Goal: Obtain resource: Download file/media

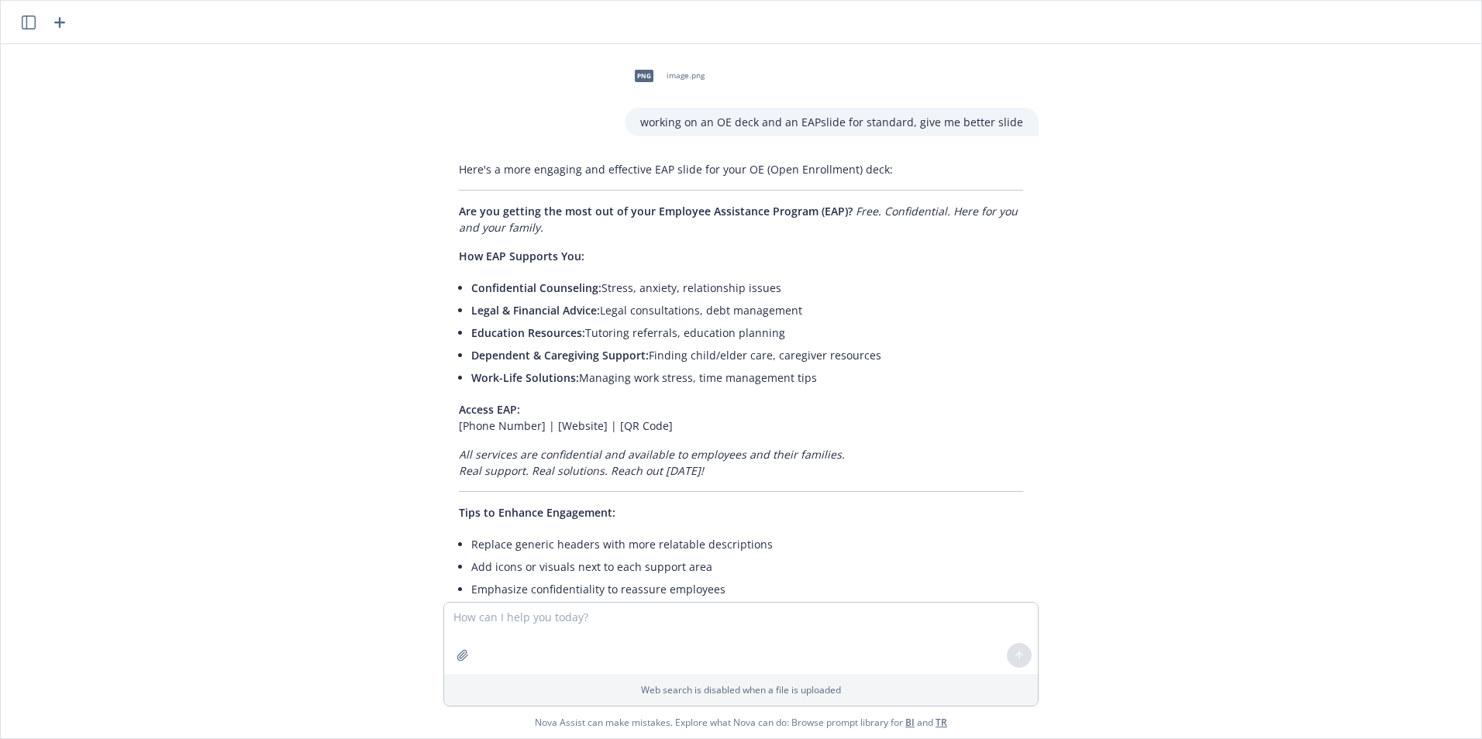
scroll to position [2352, 0]
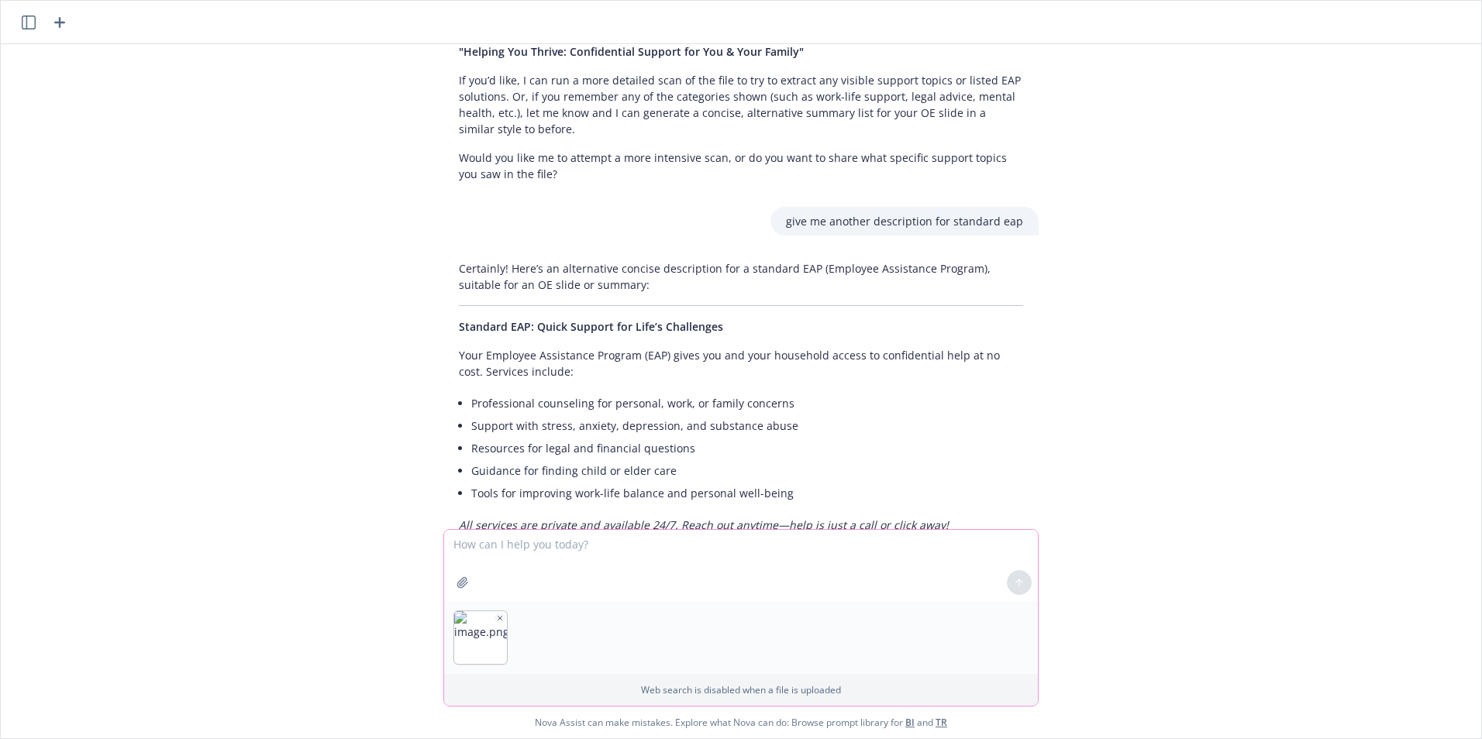
click at [497, 618] on icon "button" at bounding box center [500, 618] width 8 height 8
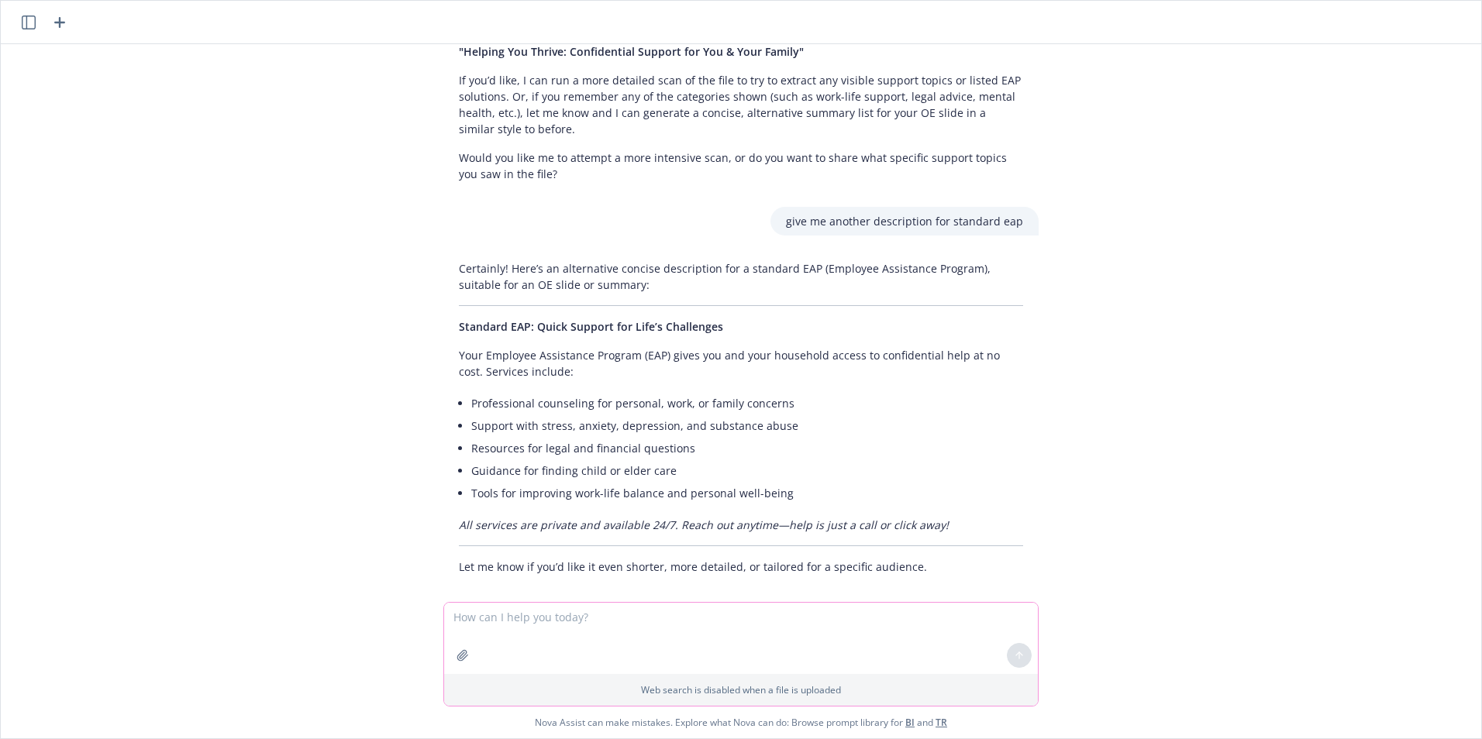
click at [561, 625] on textarea at bounding box center [741, 638] width 594 height 71
paste textarea "f"
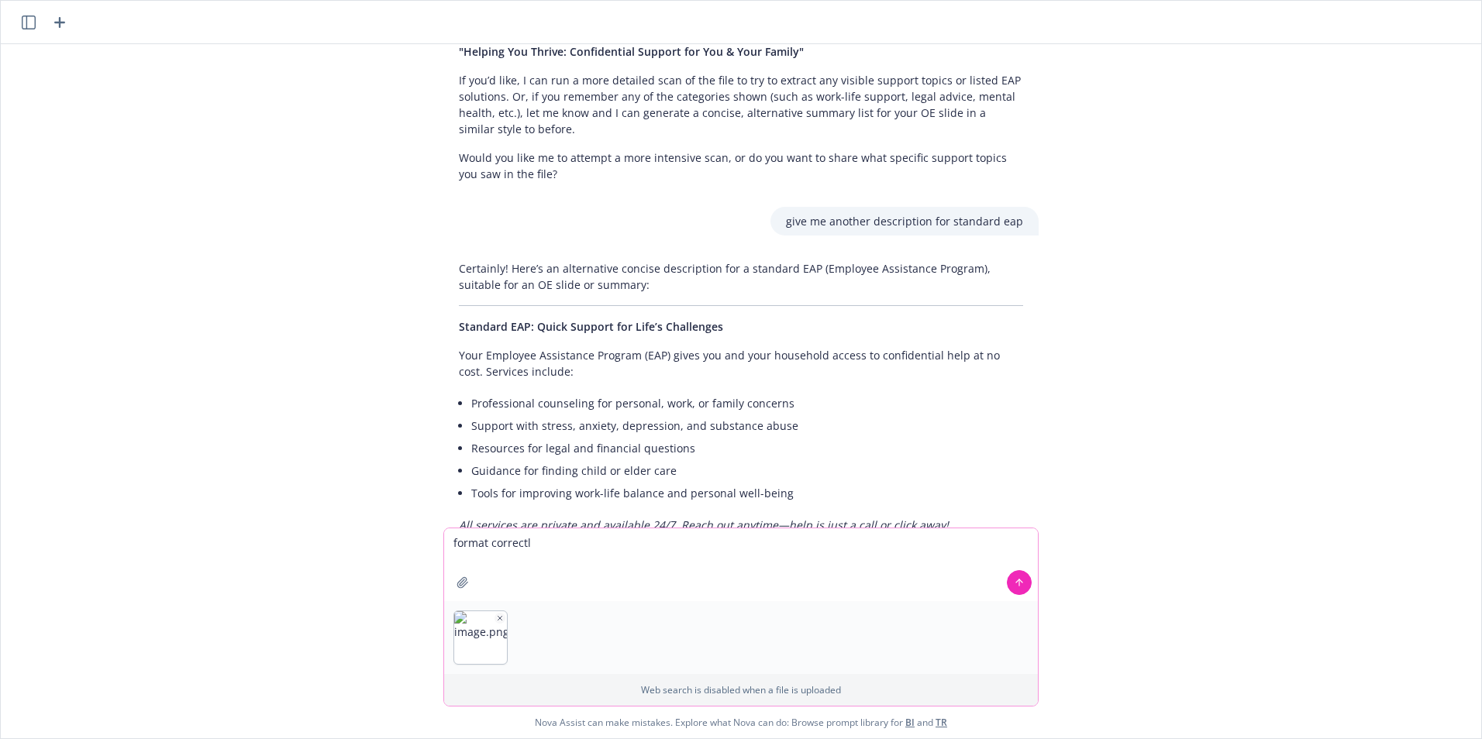
type textarea "format correctly"
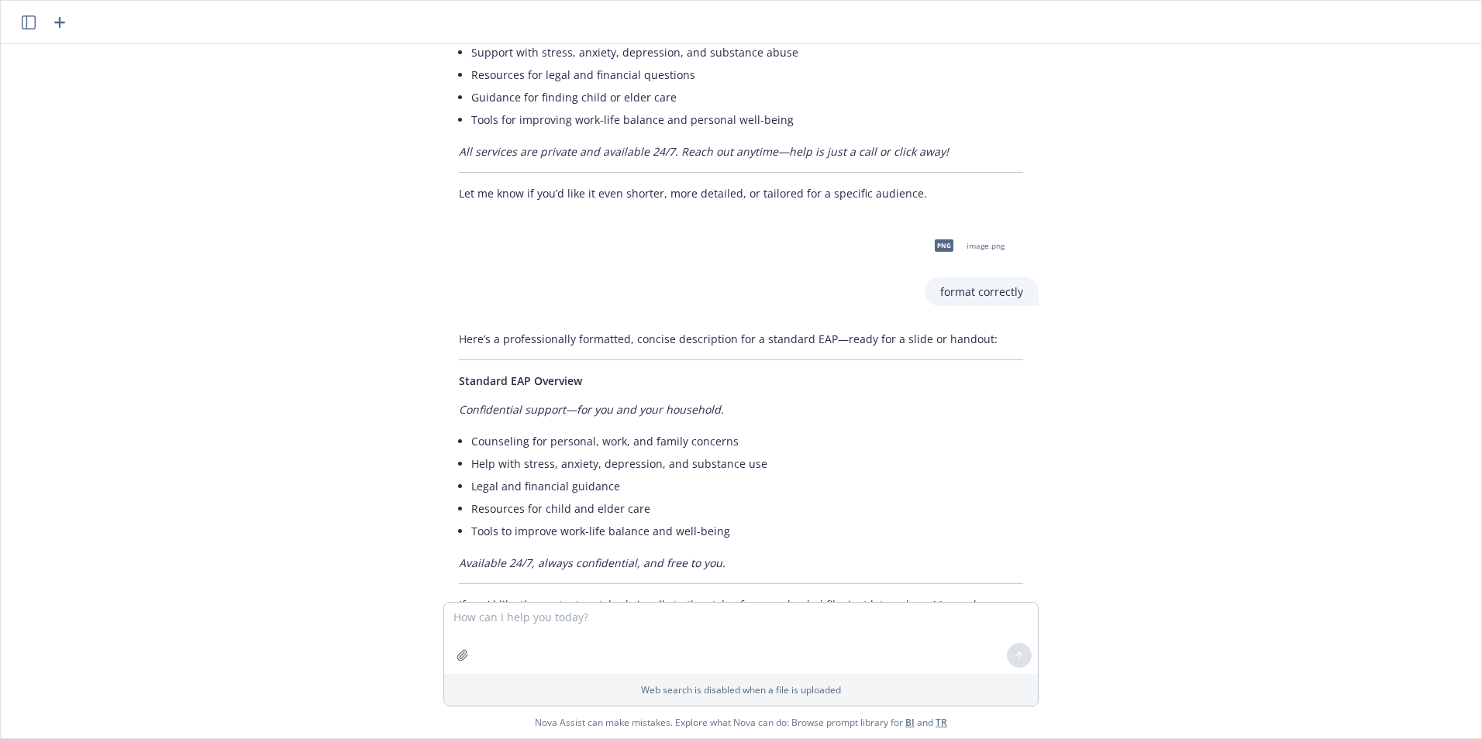
scroll to position [2780, 0]
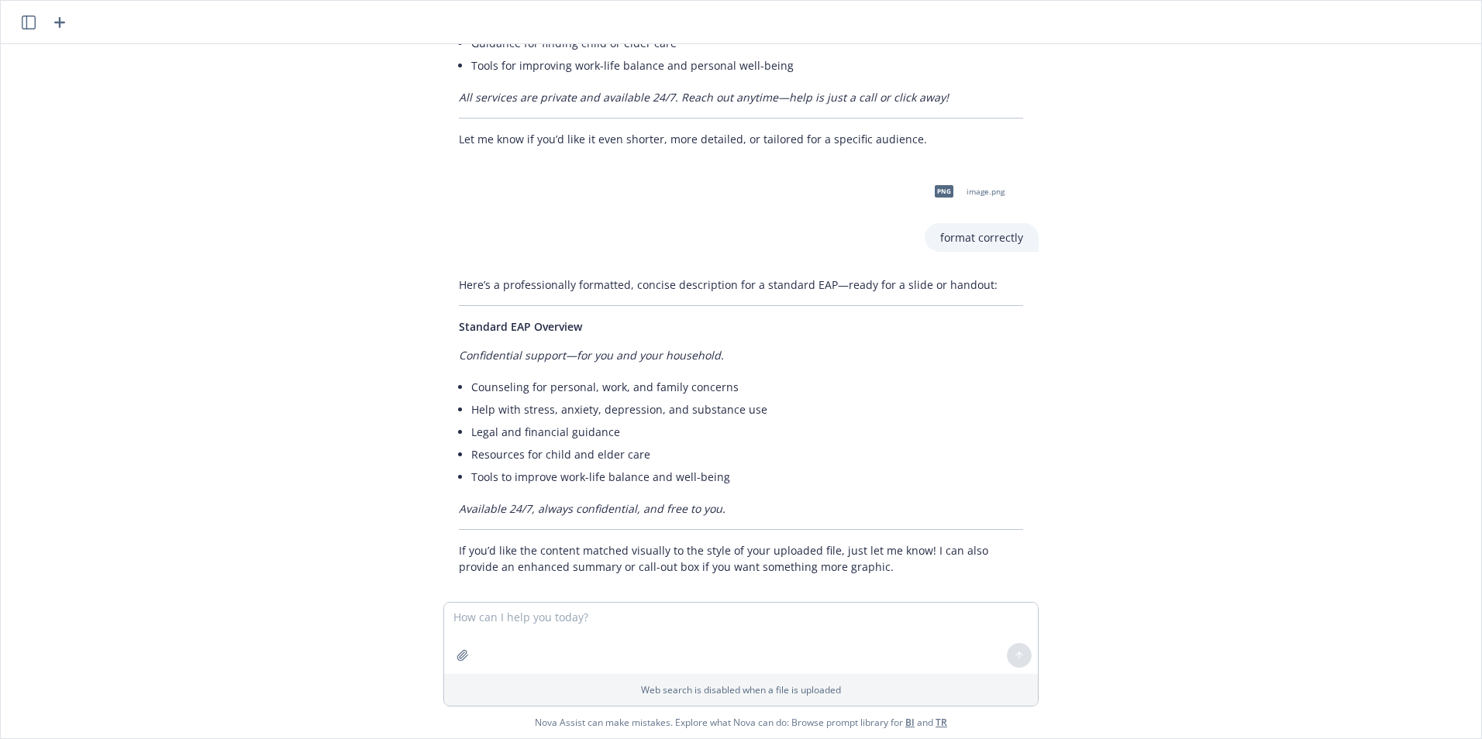
click at [631, 562] on div "Here’s a professionally formatted, concise description for a standard EAP—ready…" at bounding box center [740, 425] width 595 height 311
click at [975, 182] on div "png image.png" at bounding box center [965, 191] width 83 height 39
click at [948, 175] on div "png" at bounding box center [944, 191] width 33 height 33
drag, startPoint x: 1041, startPoint y: 41, endPoint x: 1059, endPoint y: 40, distance: 17.8
click at [1043, 41] on header at bounding box center [741, 22] width 1480 height 43
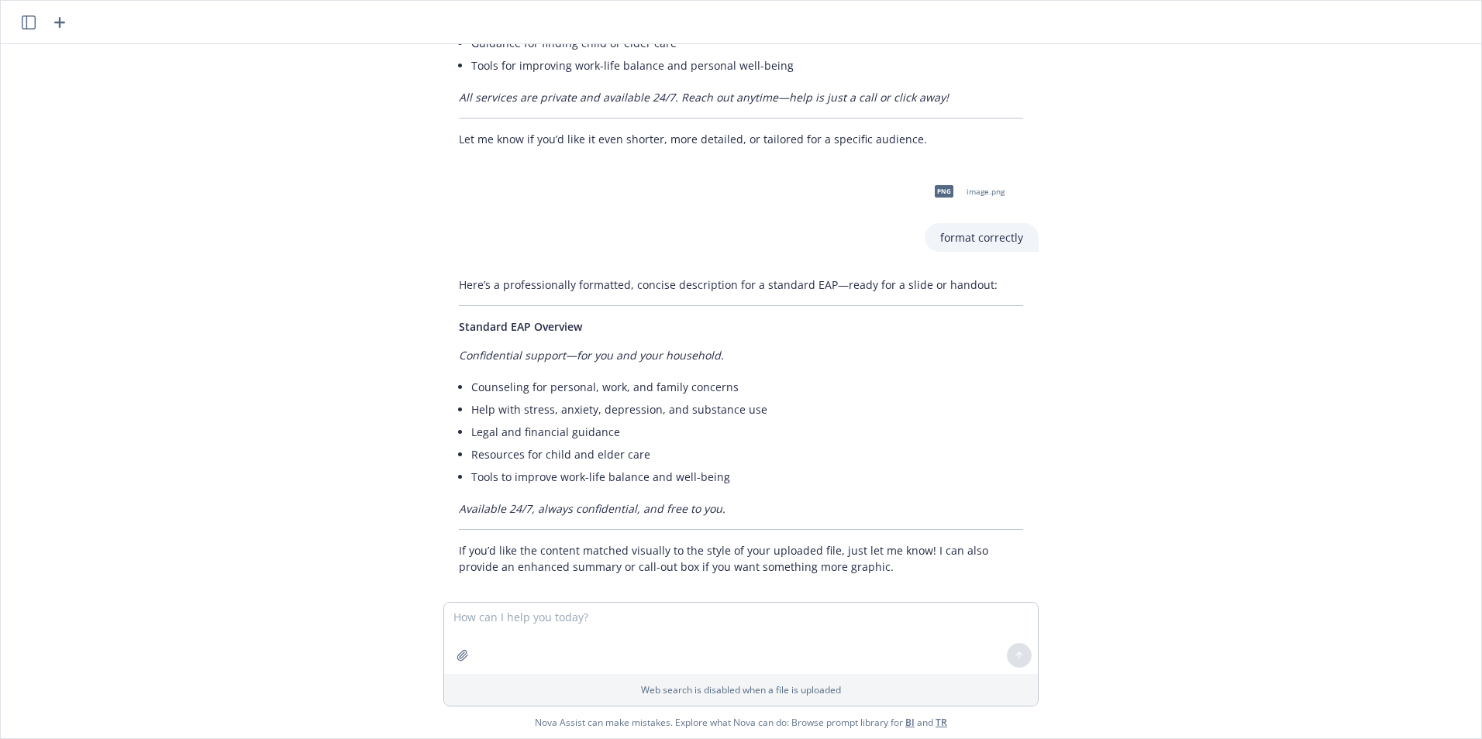
drag, startPoint x: 1269, startPoint y: 44, endPoint x: 1275, endPoint y: 113, distance: 69.2
click at [1269, 45] on div "png image.png working on an OE deck and an EAPslide for standard, give me bette…" at bounding box center [741, 323] width 1480 height 558
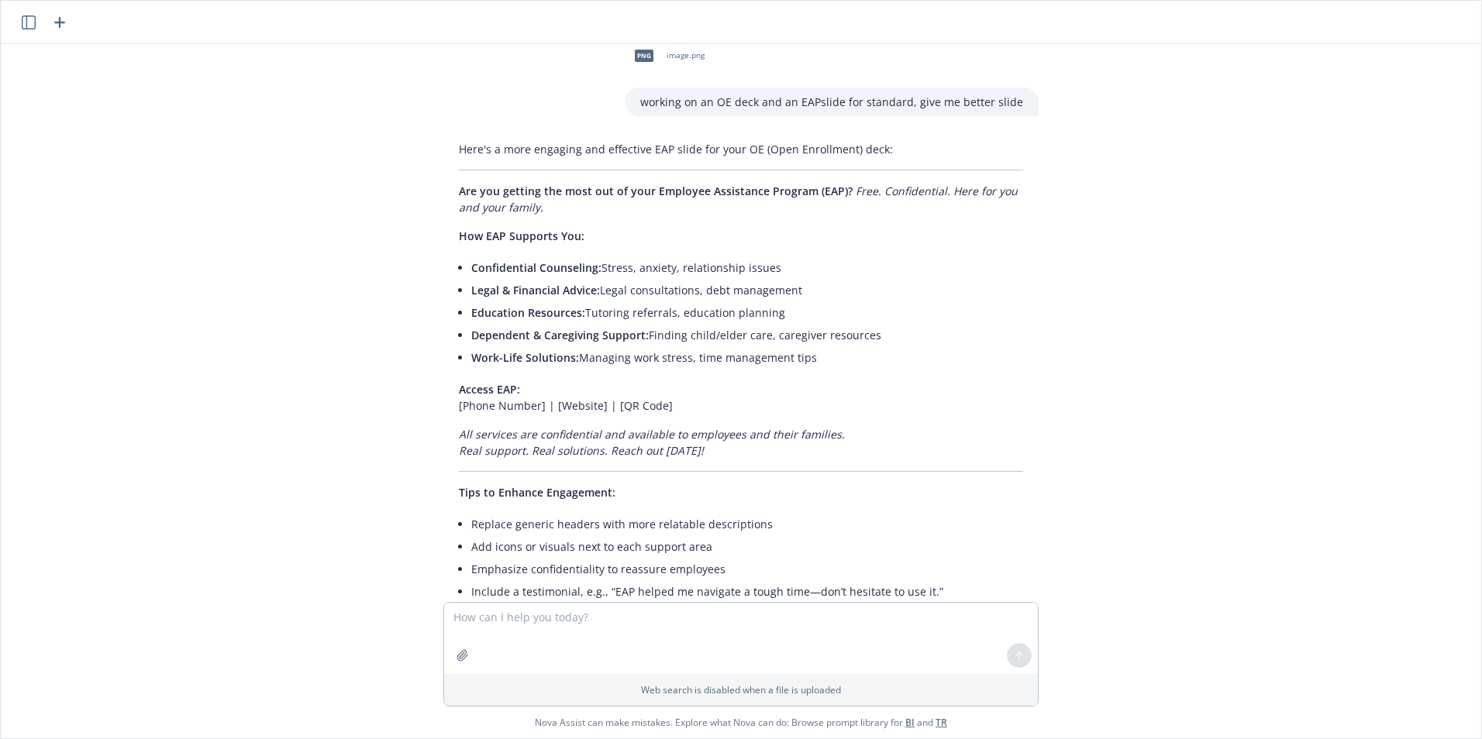
scroll to position [0, 0]
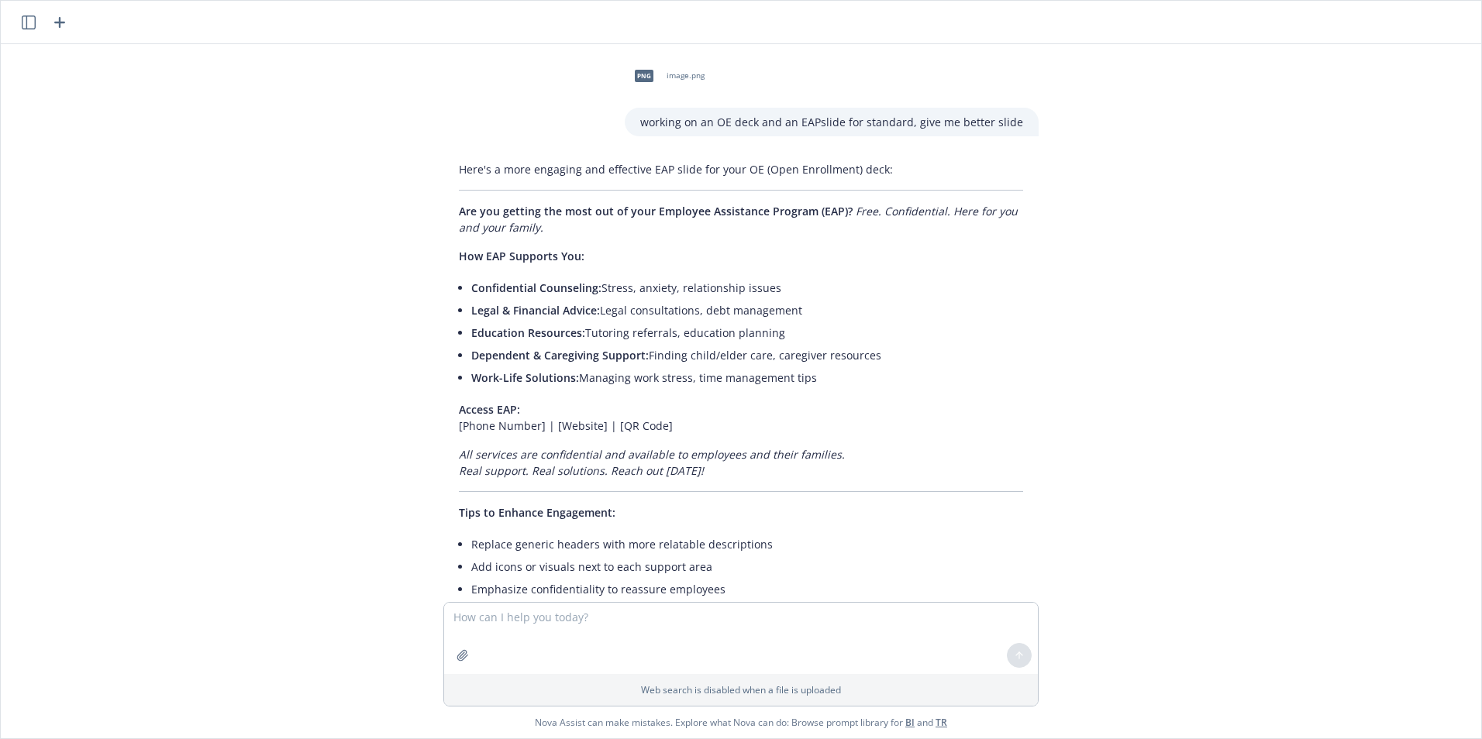
drag, startPoint x: 61, startPoint y: 15, endPoint x: 132, endPoint y: 36, distance: 73.6
click at [64, 15] on icon "button" at bounding box center [59, 22] width 19 height 19
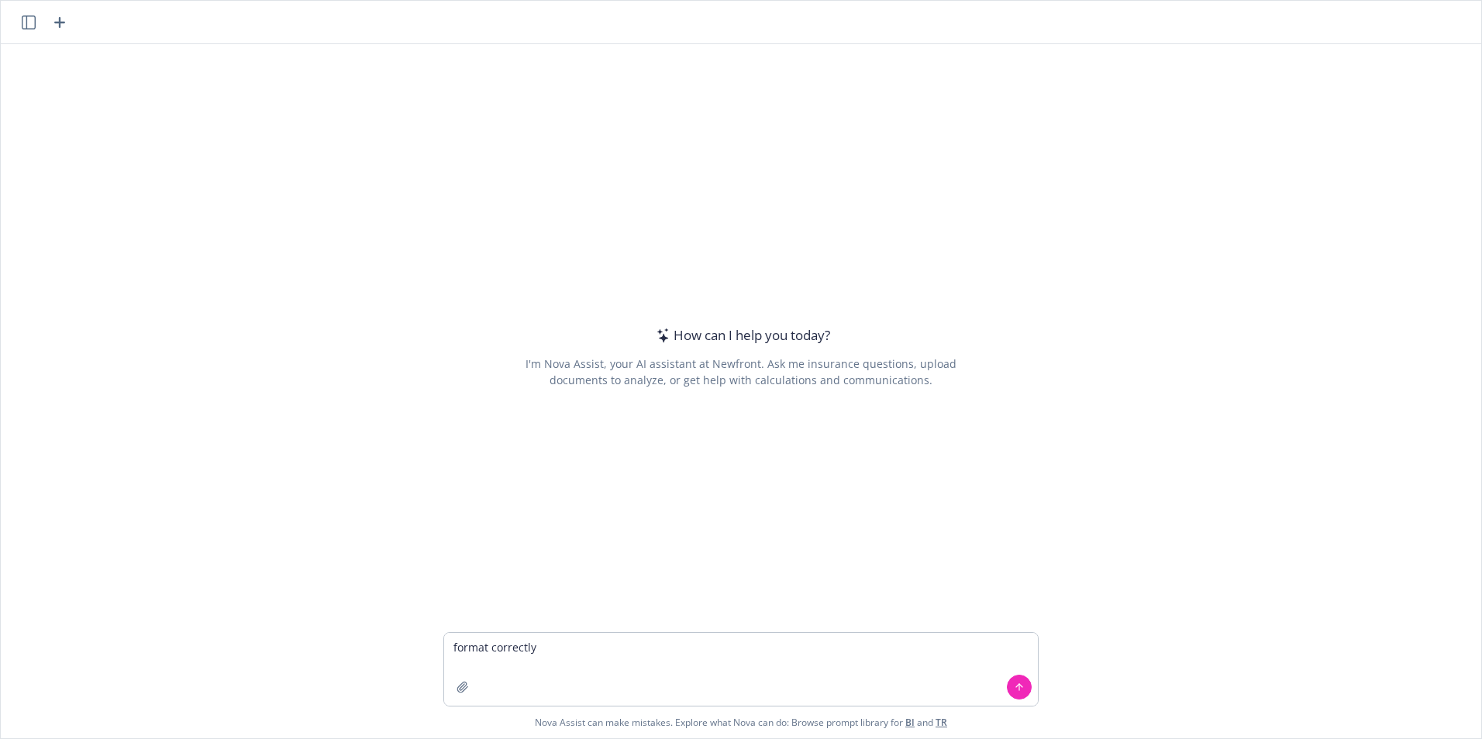
type textarea "format correctly"
